Goal: Check status: Check status

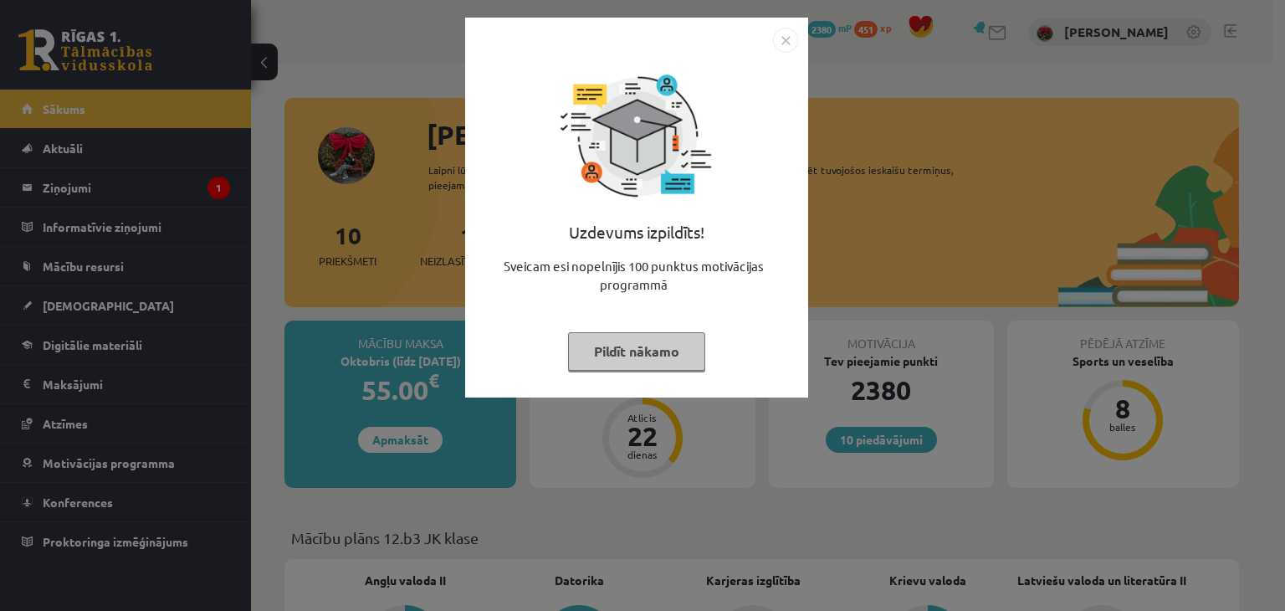
click at [647, 348] on button "Pildīt nākamo" at bounding box center [636, 351] width 137 height 38
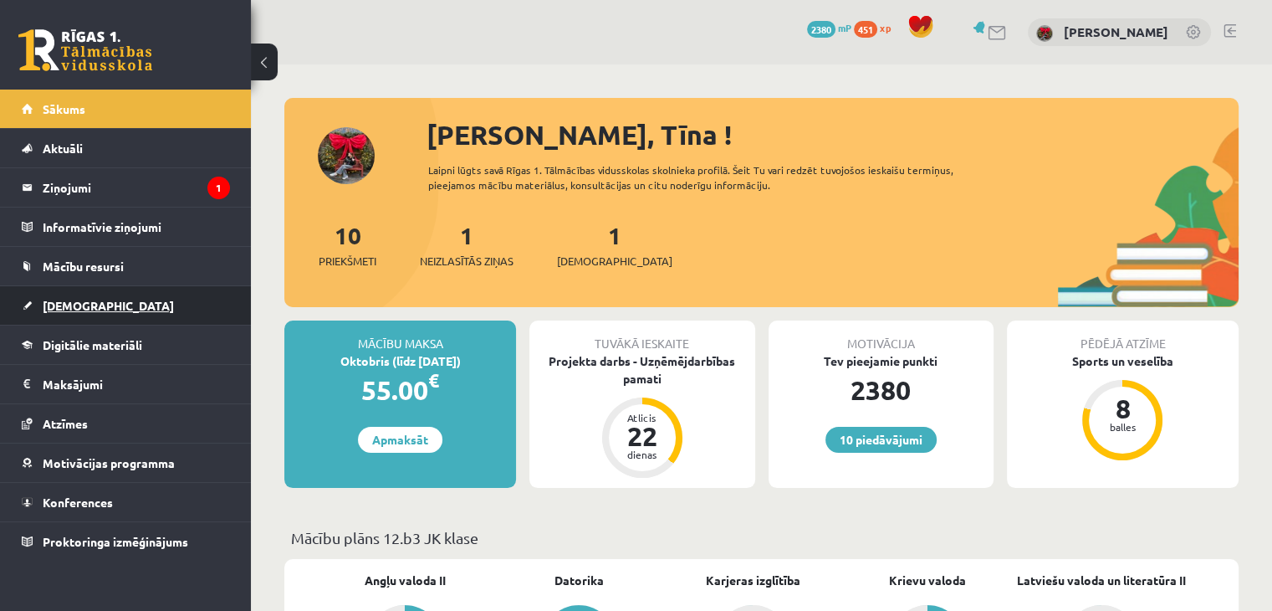
click at [74, 310] on link "[DEMOGRAPHIC_DATA]" at bounding box center [126, 305] width 208 height 38
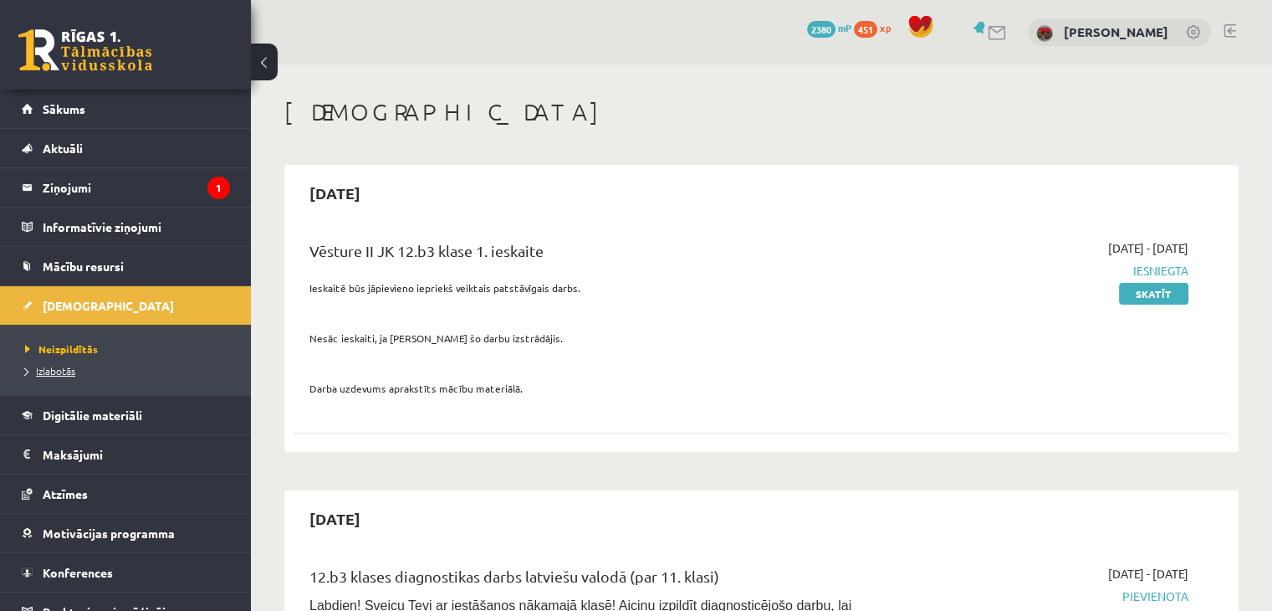
click at [57, 374] on span "Izlabotās" at bounding box center [50, 370] width 50 height 13
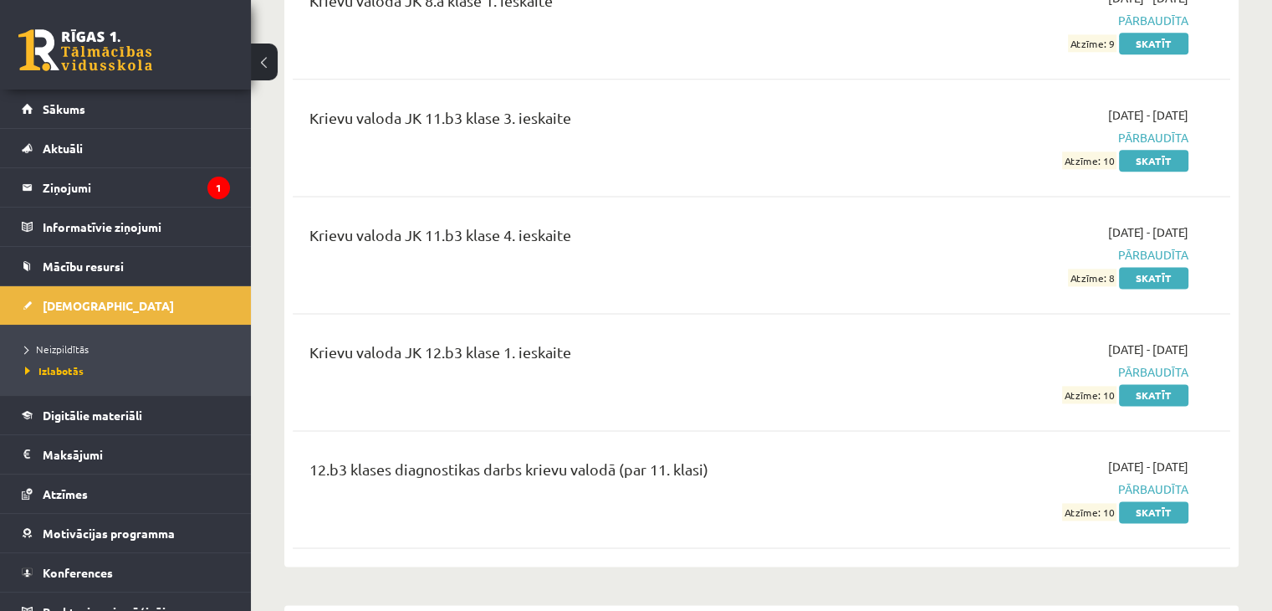
scroll to position [2221, 0]
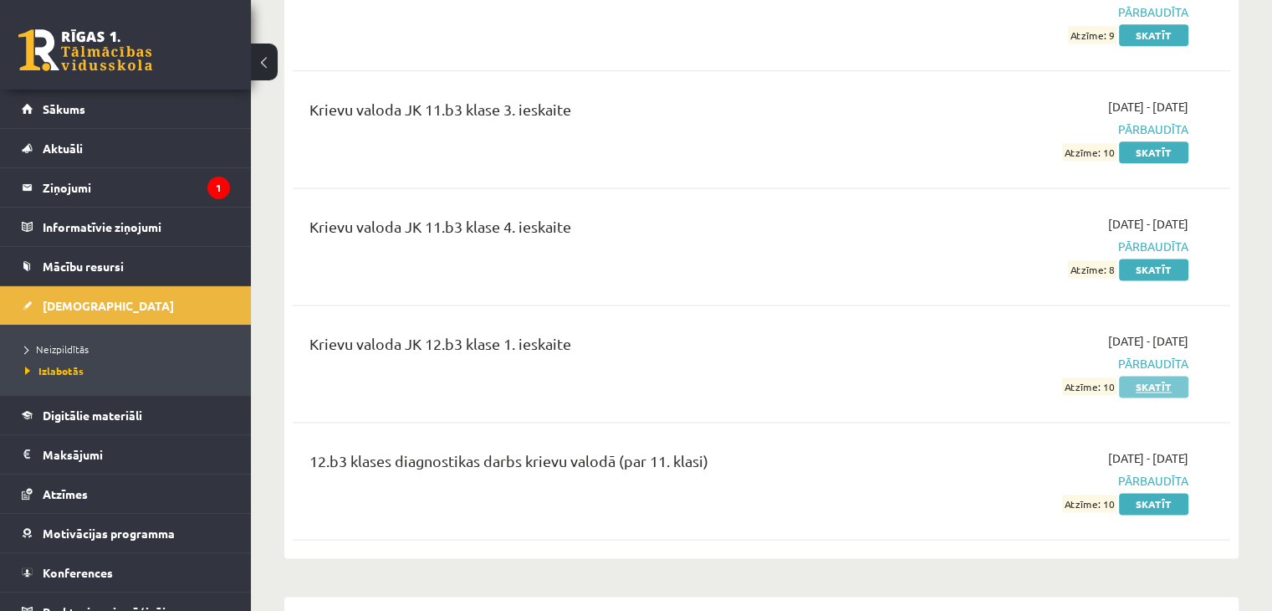
click at [1148, 376] on link "Skatīt" at bounding box center [1153, 387] width 69 height 22
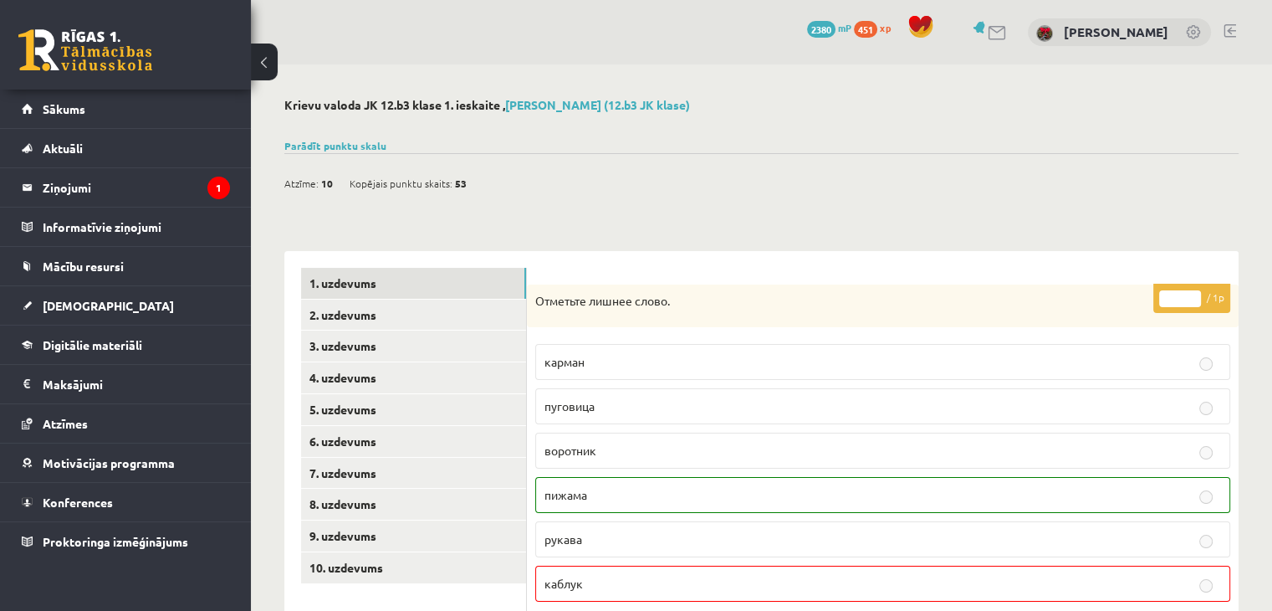
click at [366, 138] on div "Parādīt punktu skalu Atzīme No Līdz 1 0 10 2 11 16 3 17 21 4 22 27 5 28 32 6 33…" at bounding box center [761, 145] width 954 height 15
click at [360, 146] on link "Parādīt punktu skalu" at bounding box center [335, 145] width 102 height 13
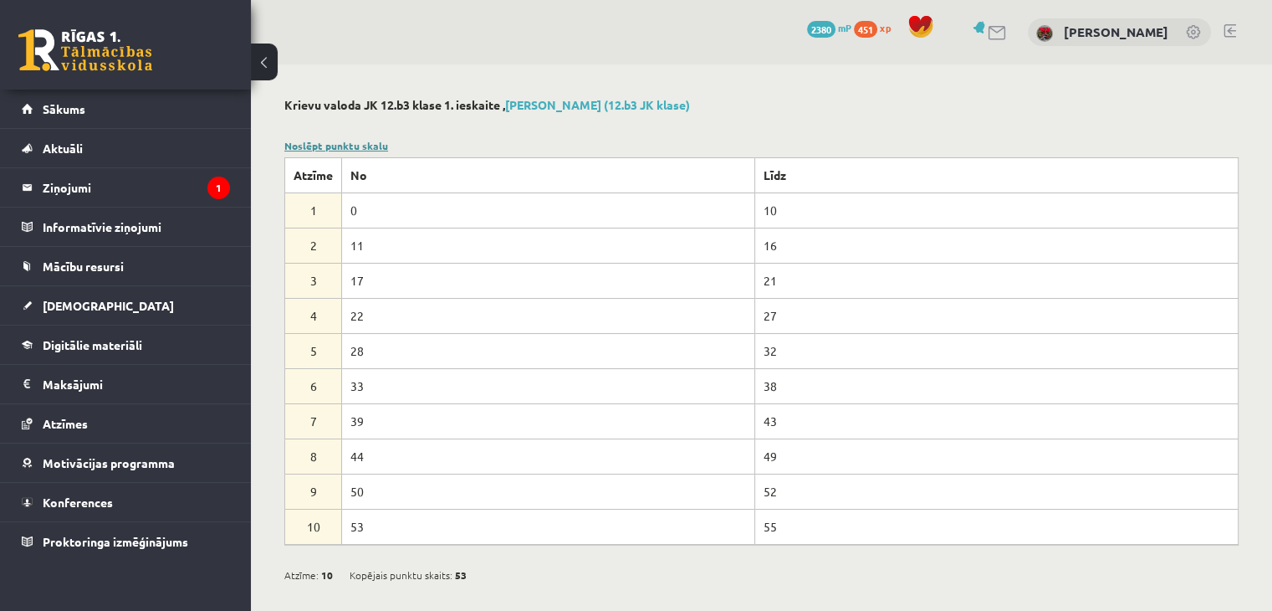
click at [360, 146] on link "Noslēpt punktu skalu" at bounding box center [336, 145] width 104 height 13
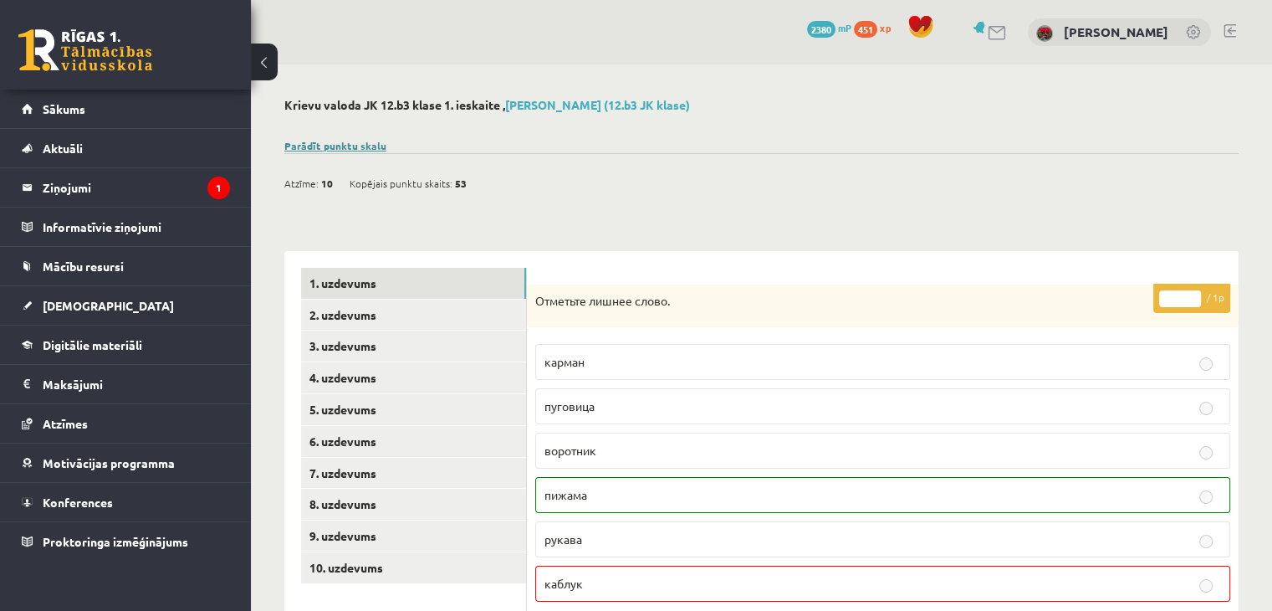
click at [311, 146] on link "Parādīt punktu skalu" at bounding box center [335, 145] width 102 height 13
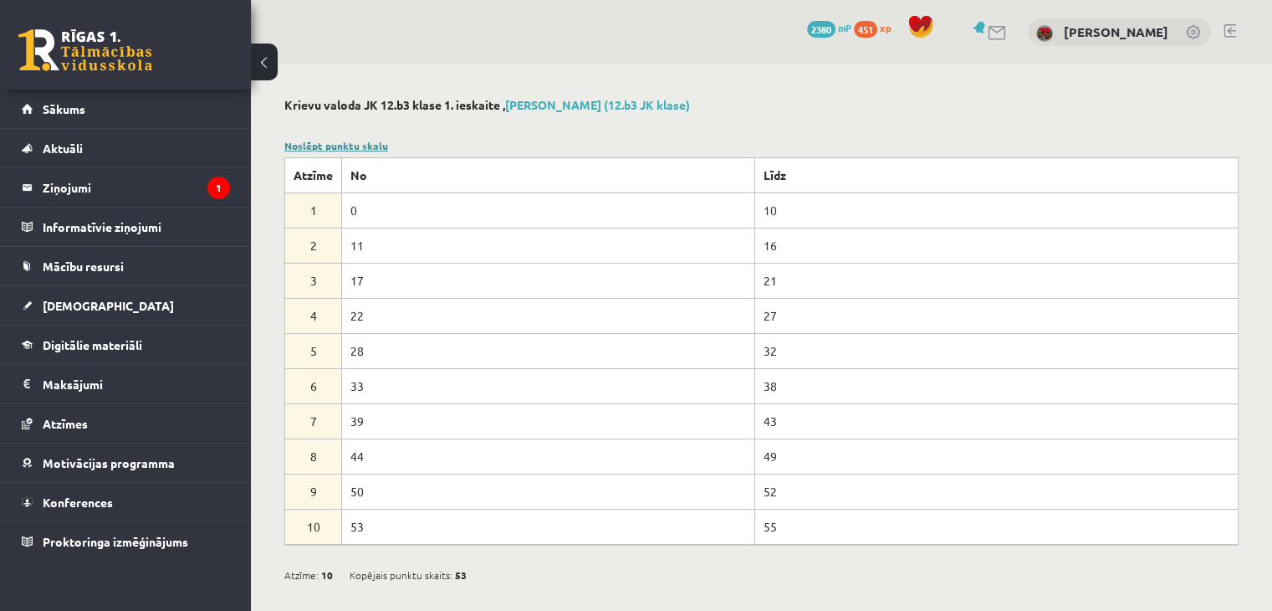
click at [311, 146] on link "Noslēpt punktu skalu" at bounding box center [336, 145] width 104 height 13
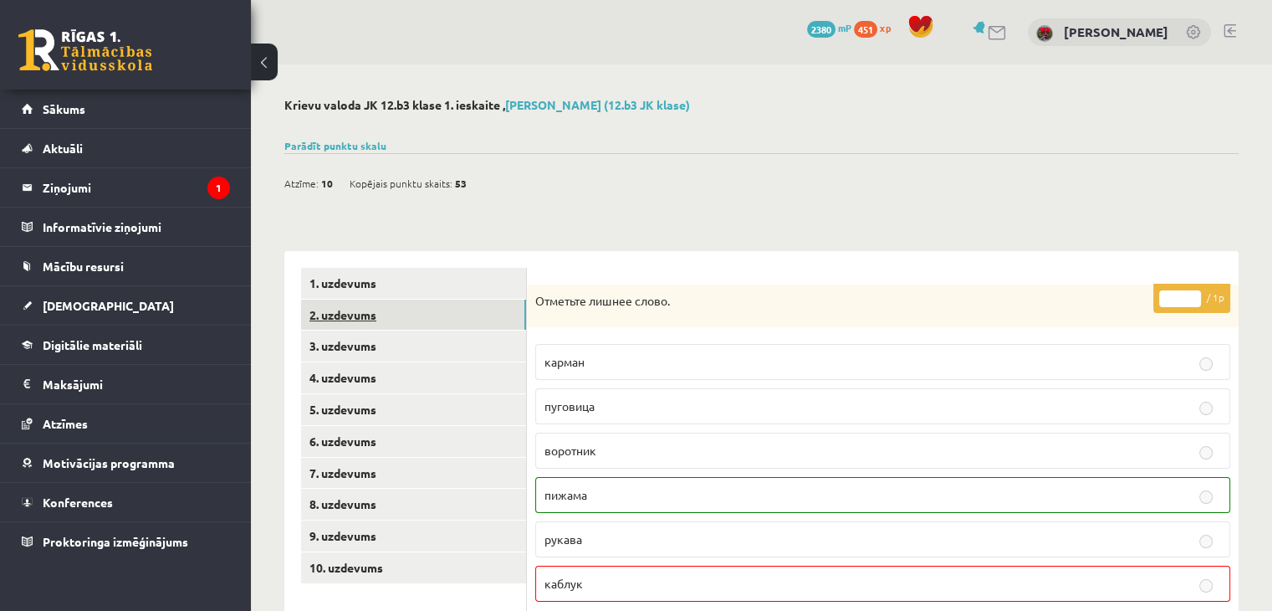
click at [449, 311] on link "2. uzdevums" at bounding box center [413, 314] width 225 height 31
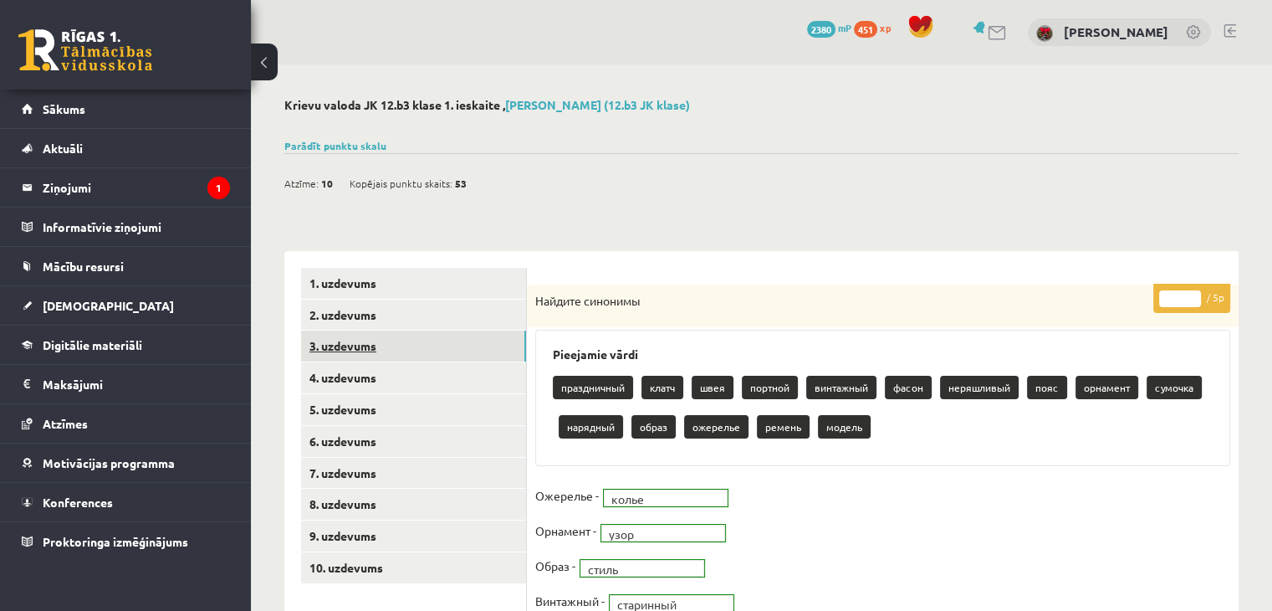
click at [497, 354] on link "3. uzdevums" at bounding box center [413, 345] width 225 height 31
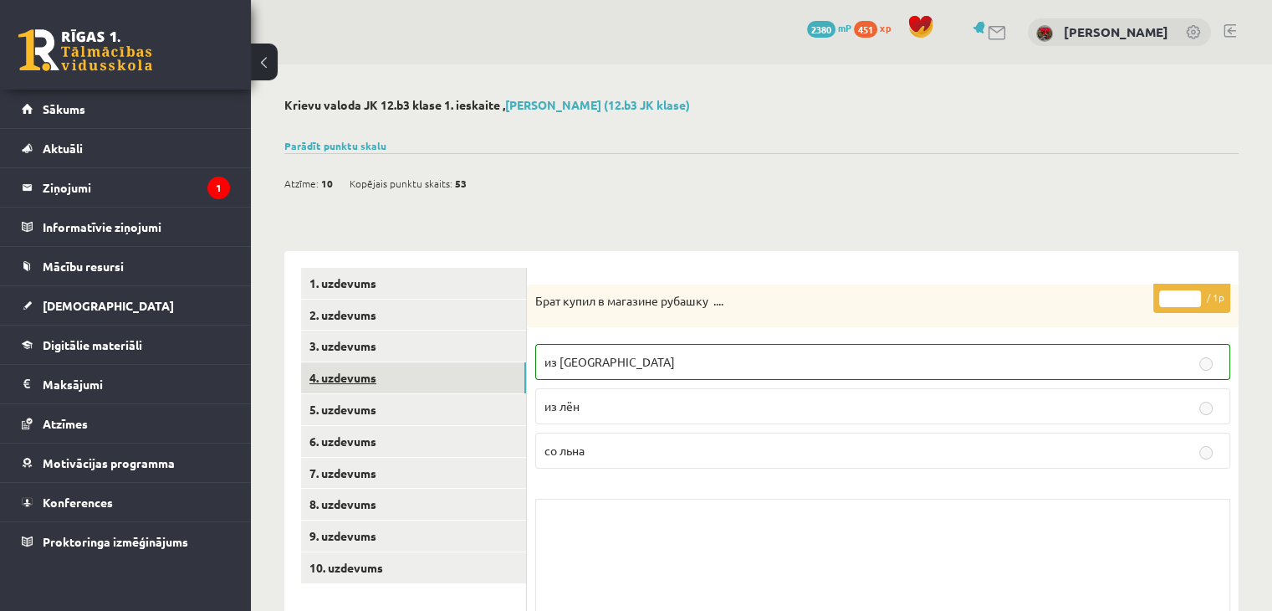
click at [488, 383] on link "4. uzdevums" at bounding box center [413, 377] width 225 height 31
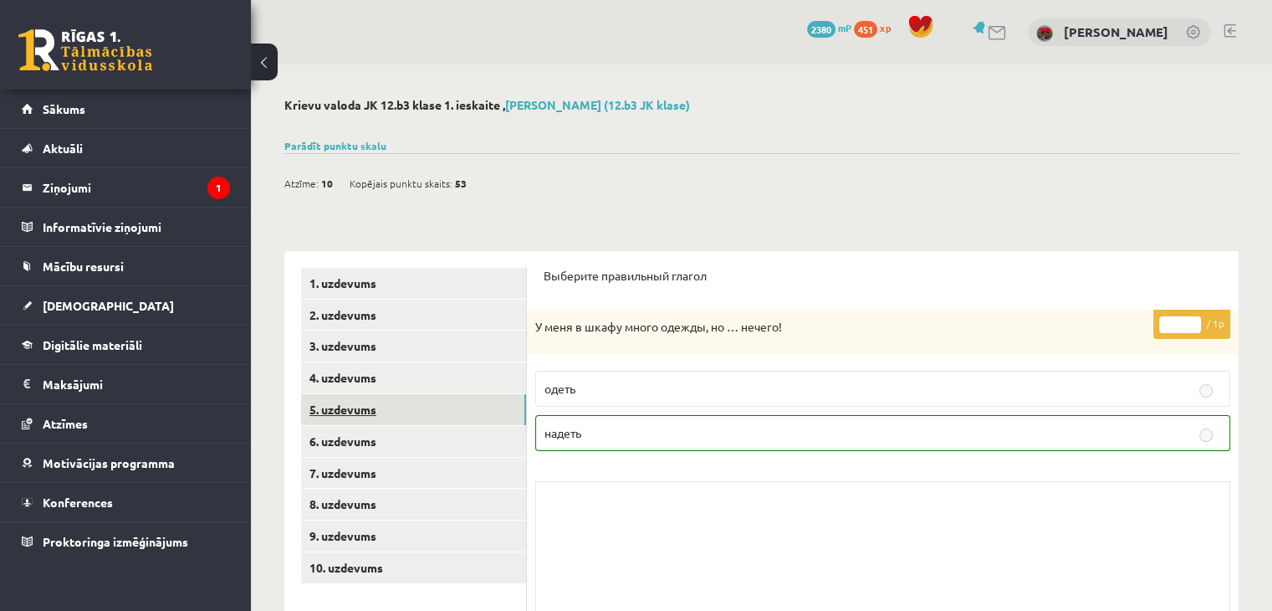
click at [472, 424] on link "5. uzdevums" at bounding box center [413, 409] width 225 height 31
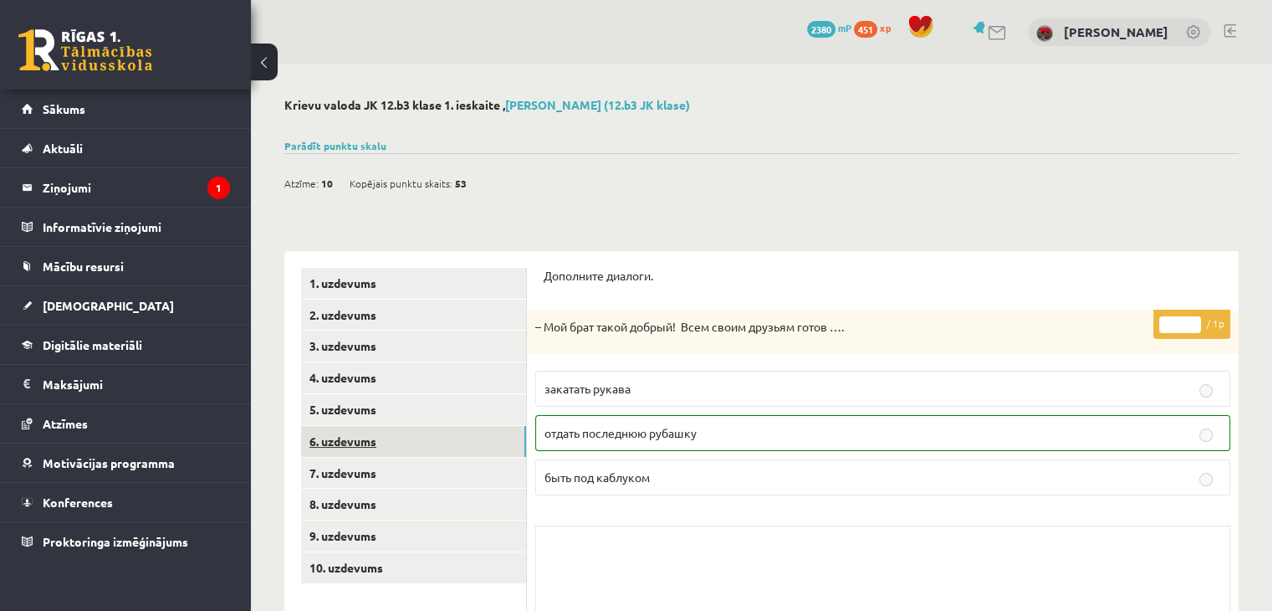
click at [466, 444] on link "6. uzdevums" at bounding box center [413, 441] width 225 height 31
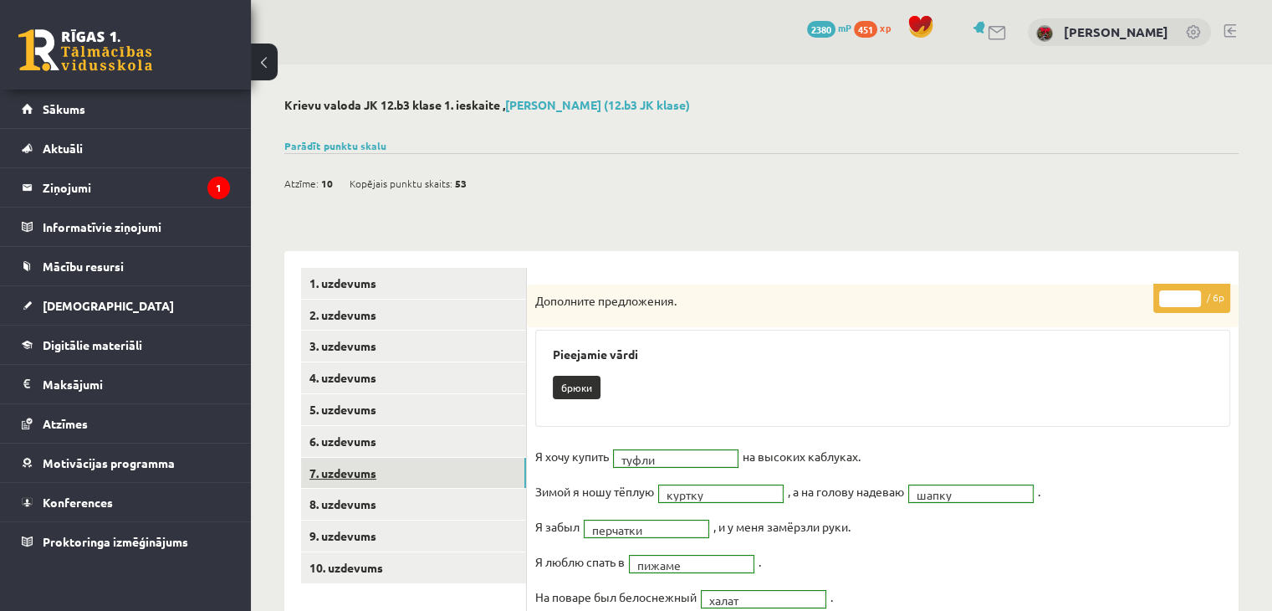
click at [459, 473] on link "7. uzdevums" at bounding box center [413, 473] width 225 height 31
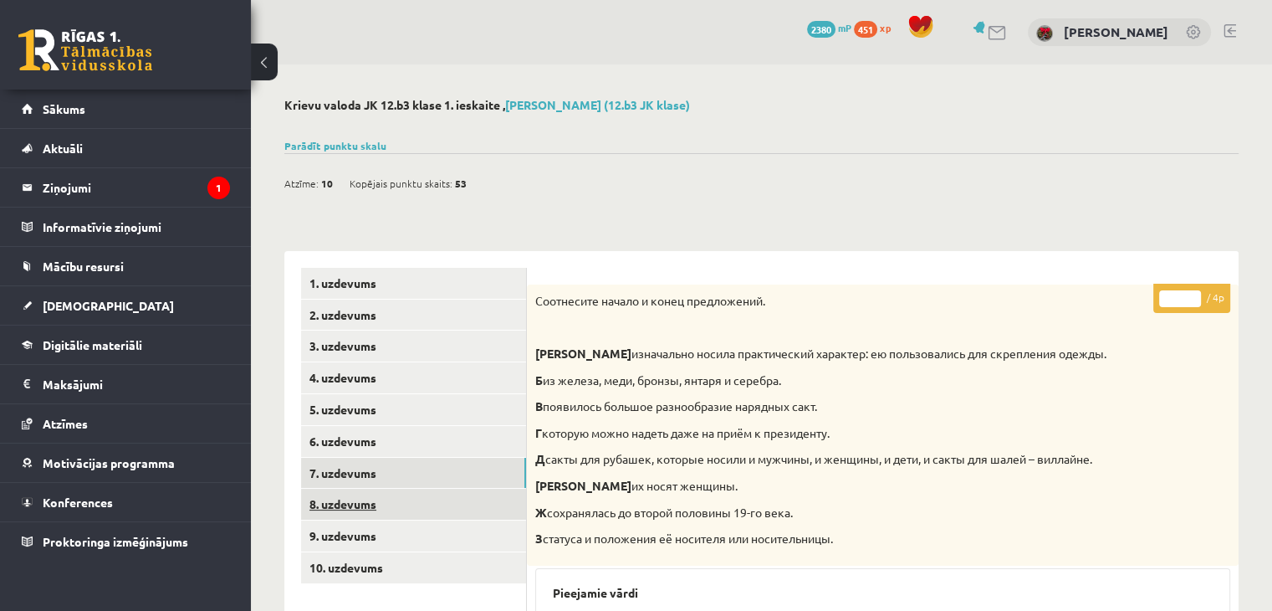
click at [453, 491] on link "8. uzdevums" at bounding box center [413, 504] width 225 height 31
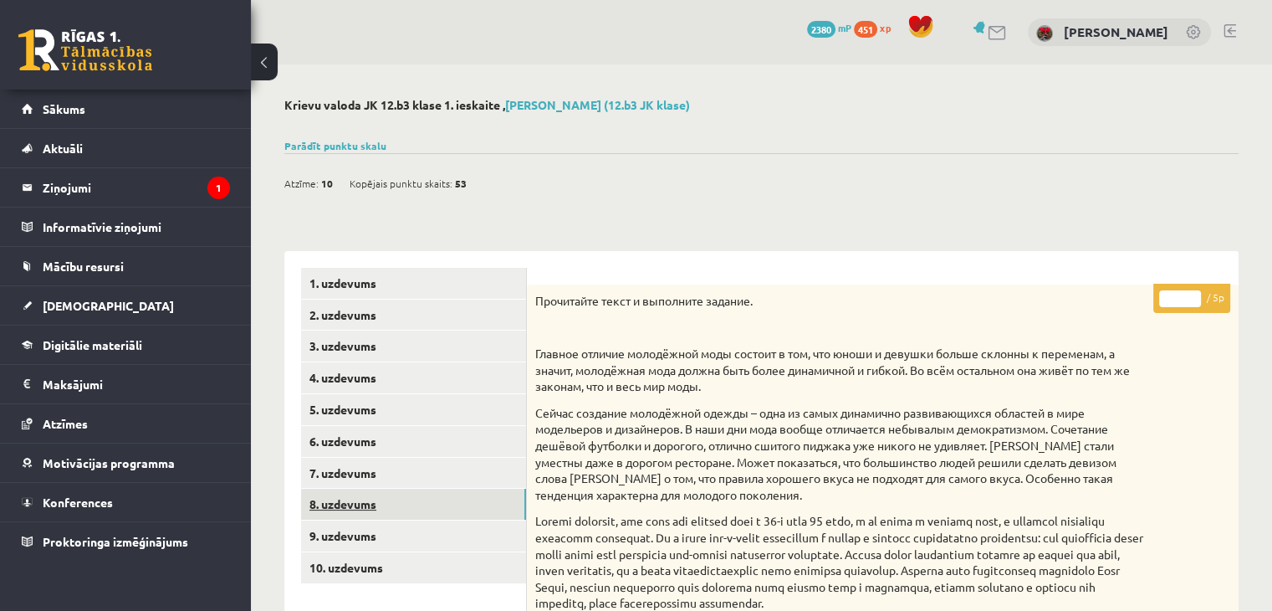
click at [445, 514] on link "8. uzdevums" at bounding box center [413, 504] width 225 height 31
click at [442, 529] on link "9. uzdevums" at bounding box center [413, 535] width 225 height 31
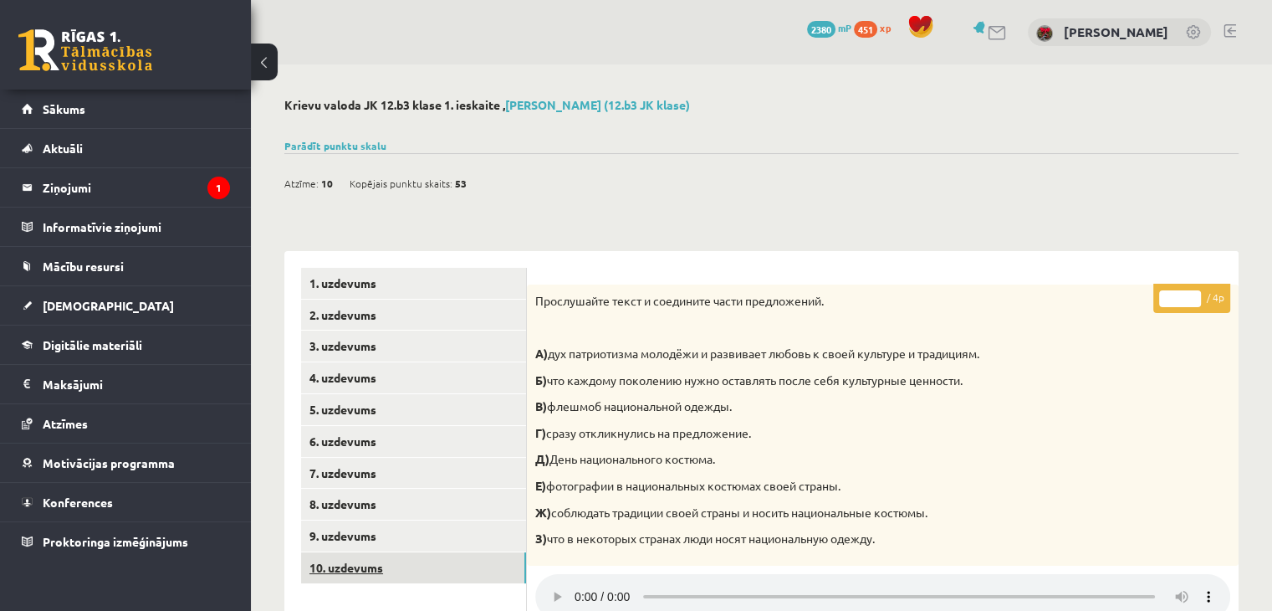
click at [440, 553] on link "10. uzdevums" at bounding box center [413, 567] width 225 height 31
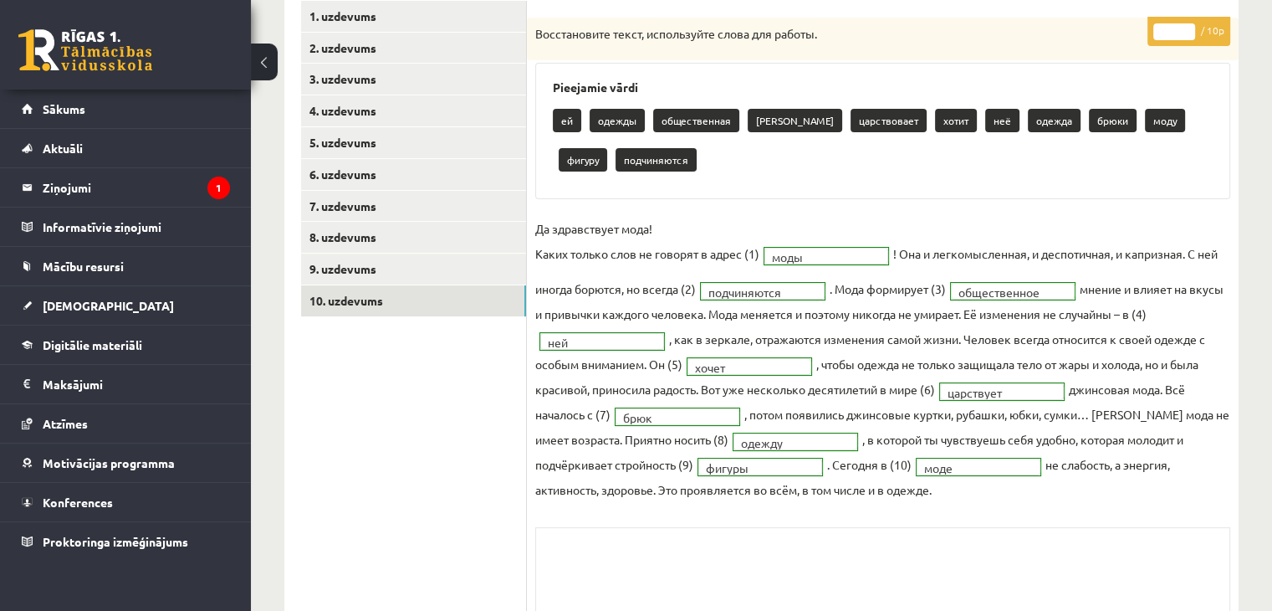
scroll to position [161, 0]
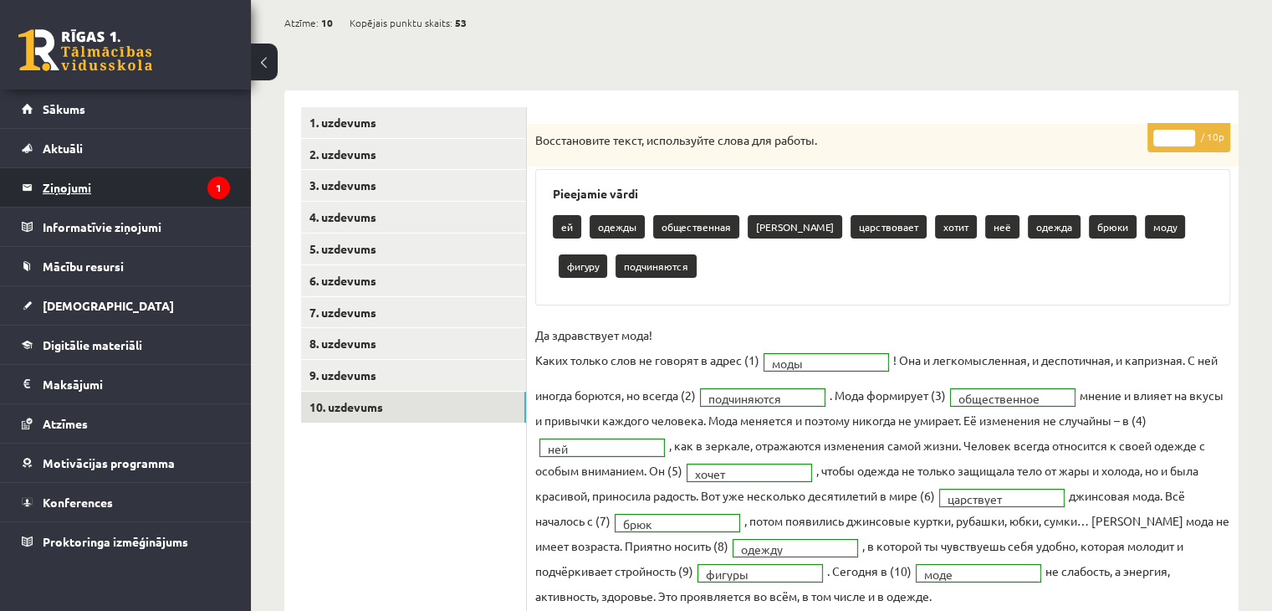
click at [44, 185] on legend "Ziņojumi 1" at bounding box center [136, 187] width 187 height 38
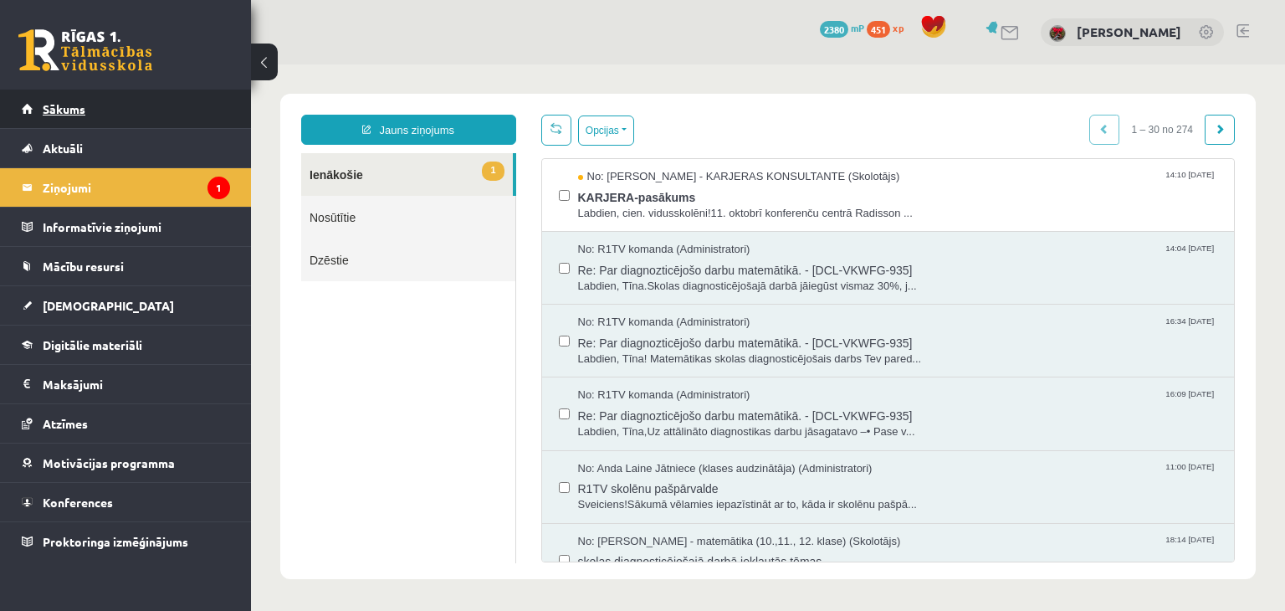
click at [84, 115] on span "Sākums" at bounding box center [64, 108] width 43 height 15
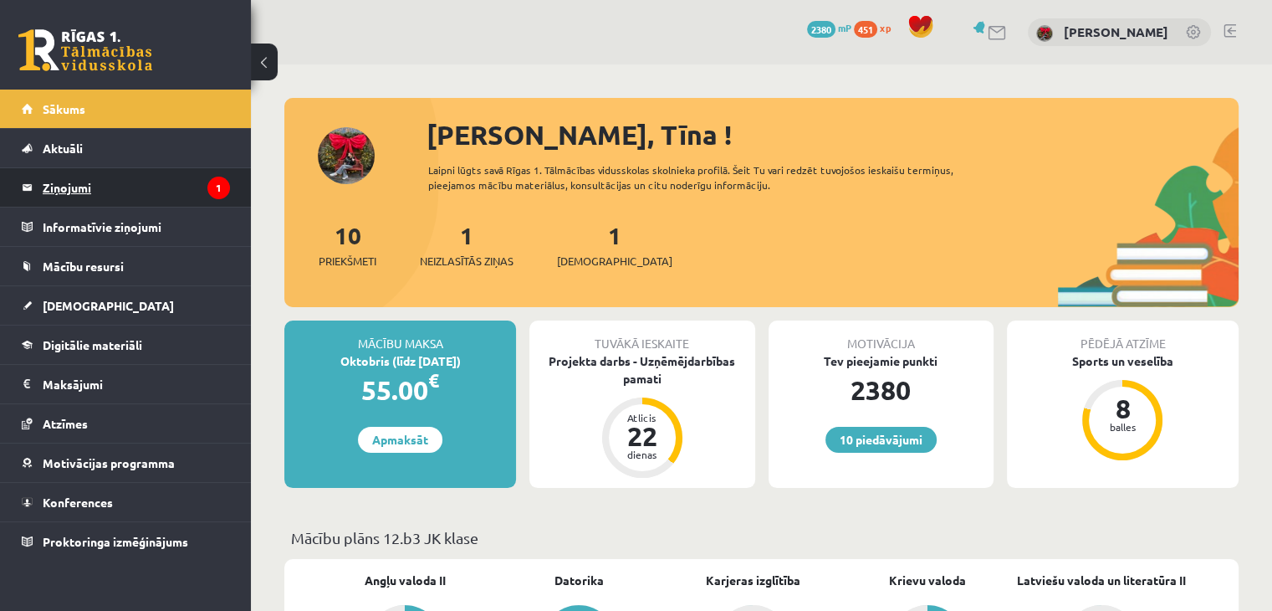
click at [143, 192] on legend "Ziņojumi 1" at bounding box center [136, 187] width 187 height 38
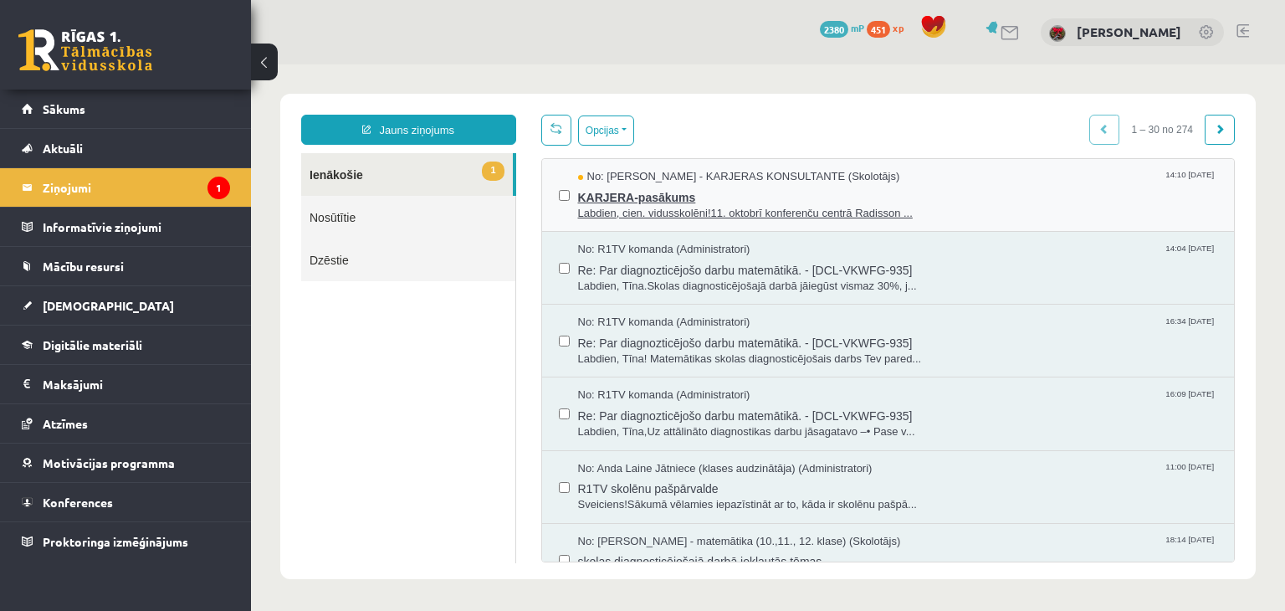
click at [677, 182] on span "No: [PERSON_NAME] - KARJERAS KONSULTANTE (Skolotājs)" at bounding box center [739, 177] width 322 height 16
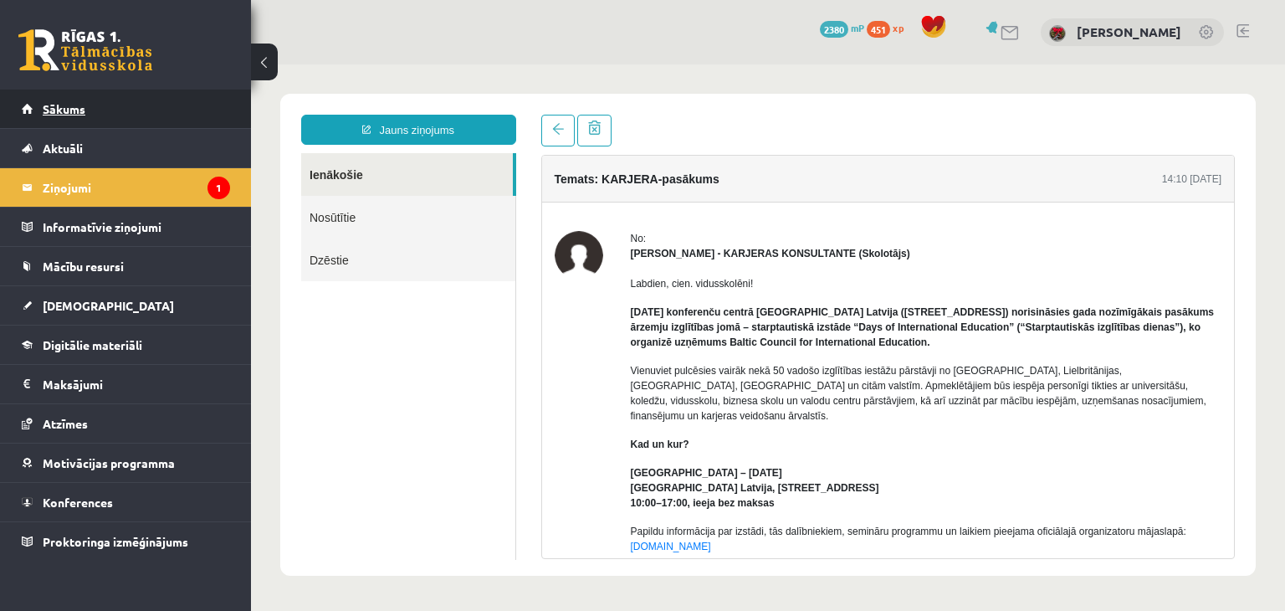
click at [82, 116] on link "Sākums" at bounding box center [126, 109] width 208 height 38
